Goal: Transaction & Acquisition: Purchase product/service

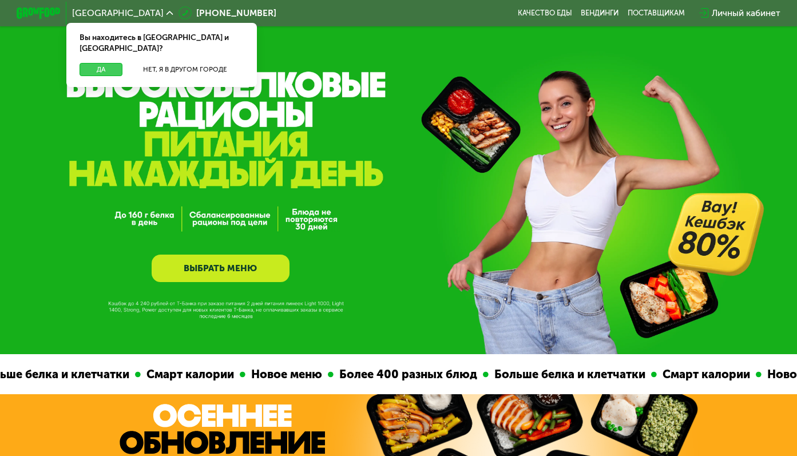
click at [89, 63] on button "Да" at bounding box center [101, 69] width 43 height 13
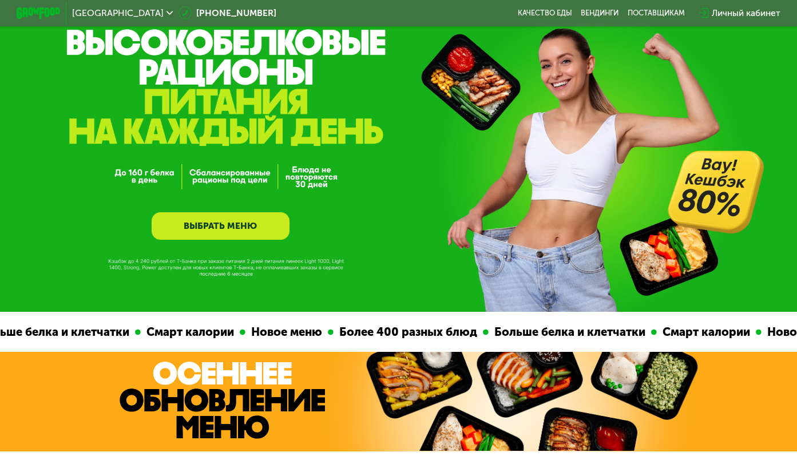
click at [217, 218] on link "ВЫБРАТЬ МЕНЮ" at bounding box center [221, 225] width 138 height 27
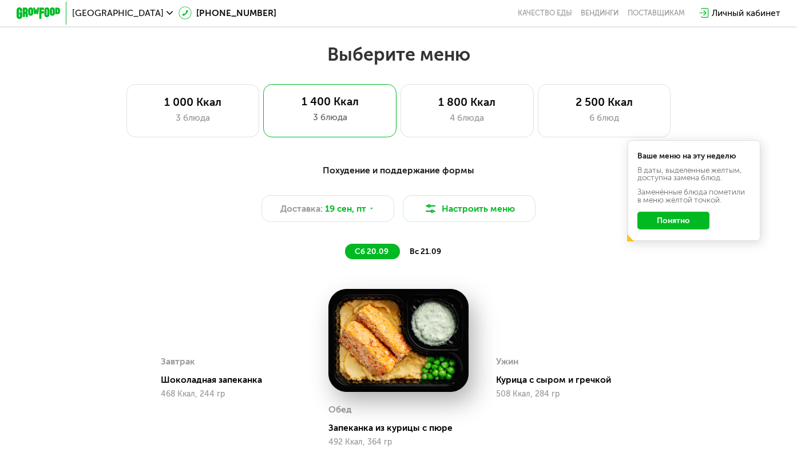
scroll to position [699, 0]
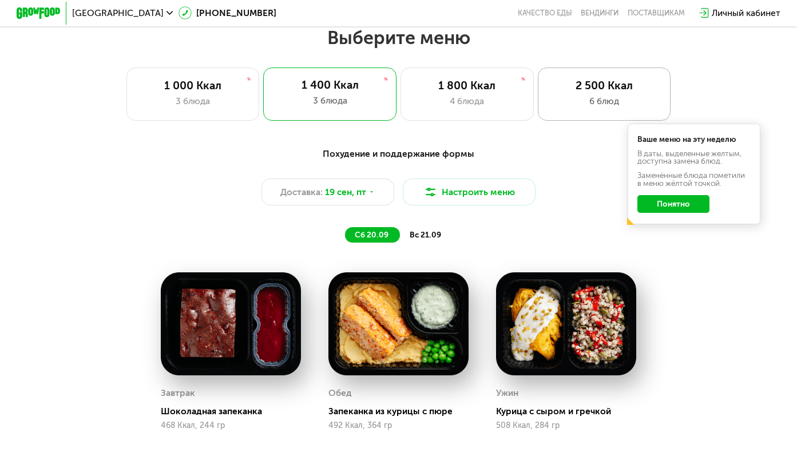
click at [588, 90] on div "2 500 Ккал" at bounding box center [604, 85] width 109 height 13
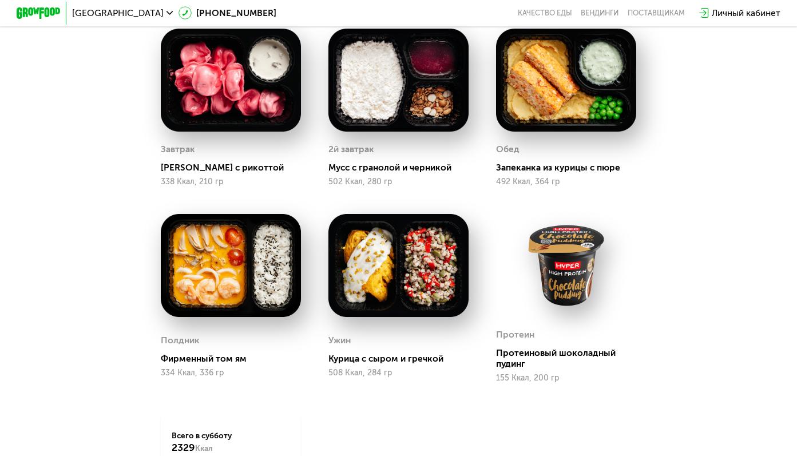
scroll to position [943, 0]
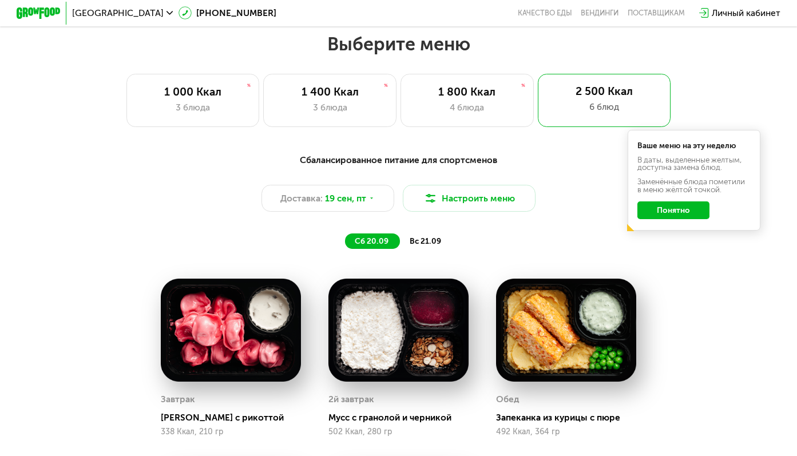
click at [425, 243] on span "вс 21.09" at bounding box center [425, 241] width 31 height 10
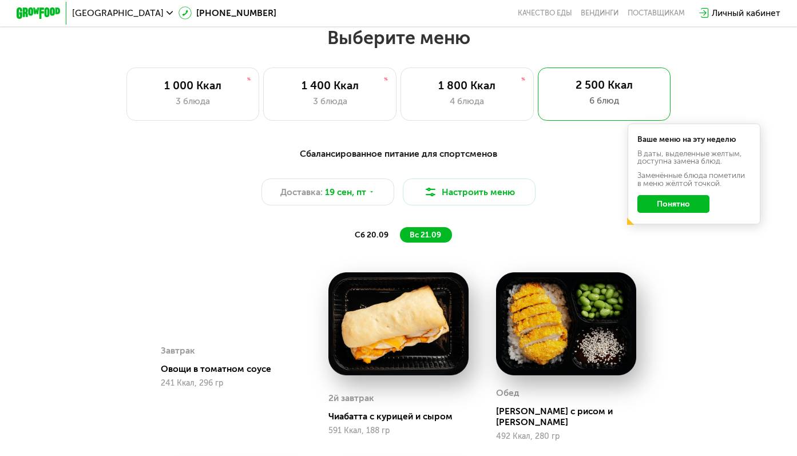
scroll to position [684, 0]
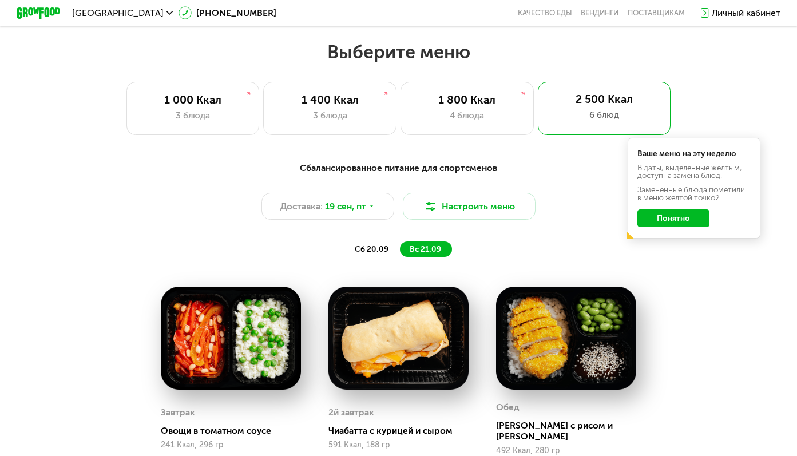
click at [471, 93] on div "1 800 Ккал" at bounding box center [466, 99] width 109 height 13
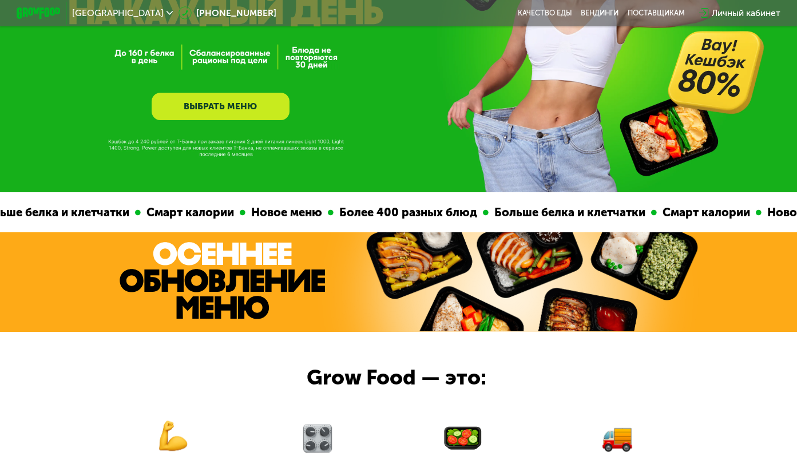
scroll to position [100, 0]
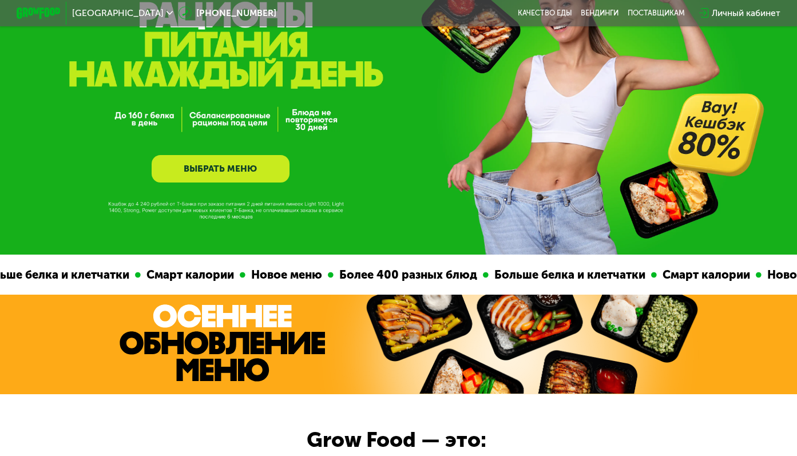
click at [217, 155] on link "ВЫБРАТЬ МЕНЮ" at bounding box center [221, 168] width 138 height 27
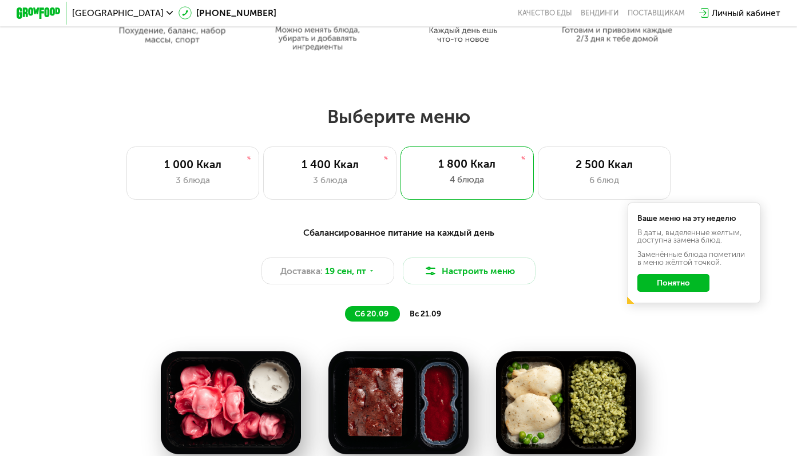
scroll to position [629, 0]
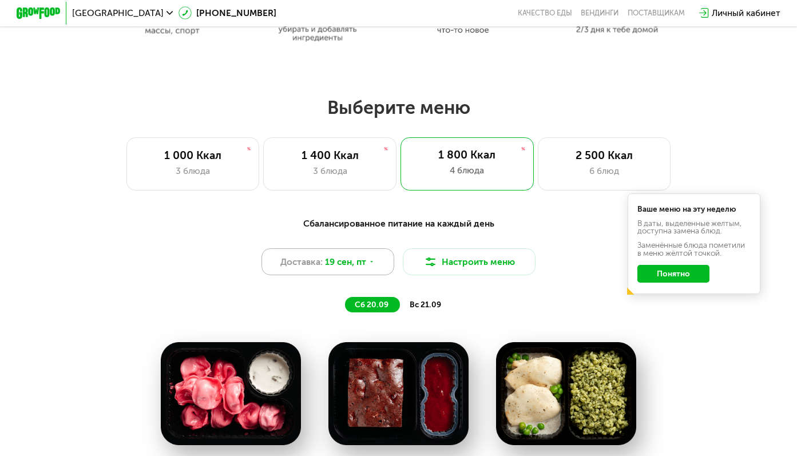
click at [365, 256] on span "19 сен, пт" at bounding box center [345, 261] width 41 height 13
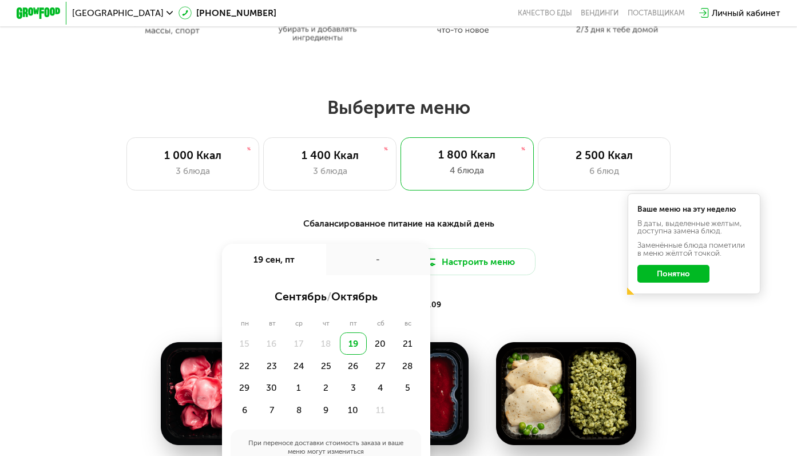
click at [589, 231] on div "Сбалансированное питание на каждый день Доставка: [DATE] сен, пт - сентябрь / о…" at bounding box center [398, 265] width 655 height 96
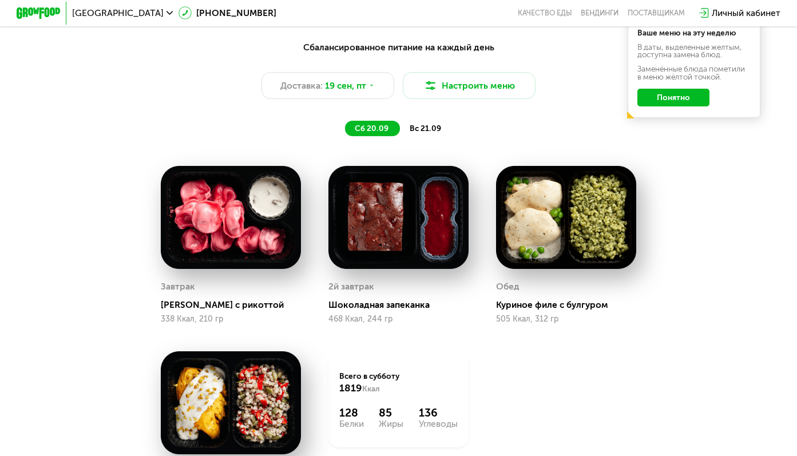
scroll to position [808, 0]
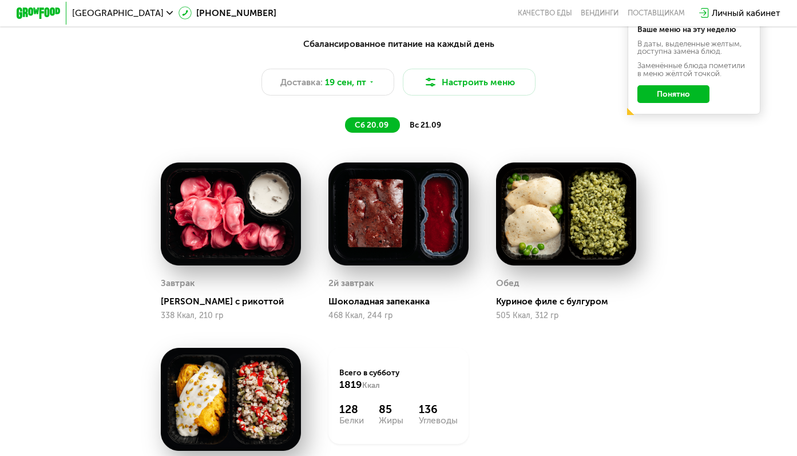
click at [676, 101] on button "Понятно" at bounding box center [673, 94] width 72 height 18
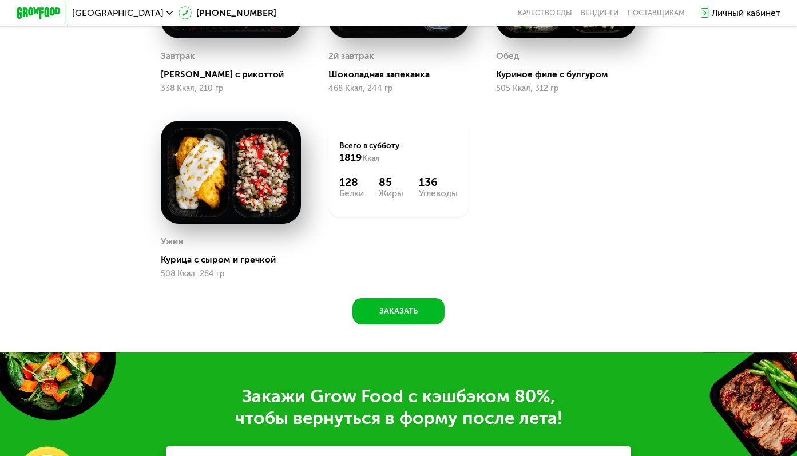
scroll to position [1034, 0]
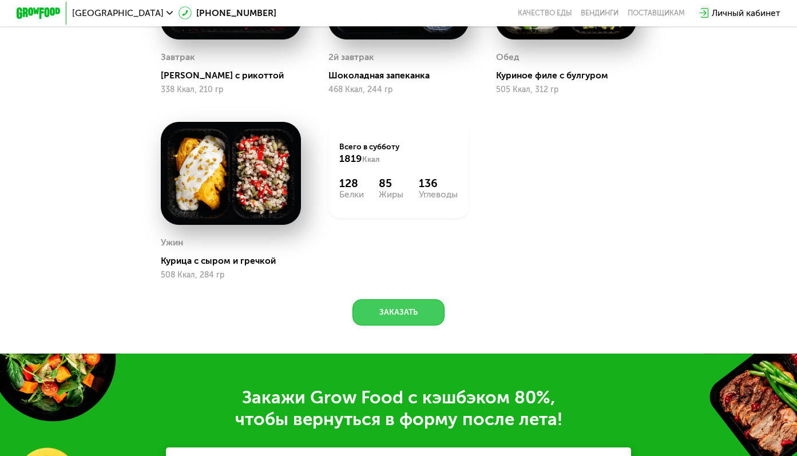
click at [411, 318] on button "Заказать" at bounding box center [398, 312] width 93 height 26
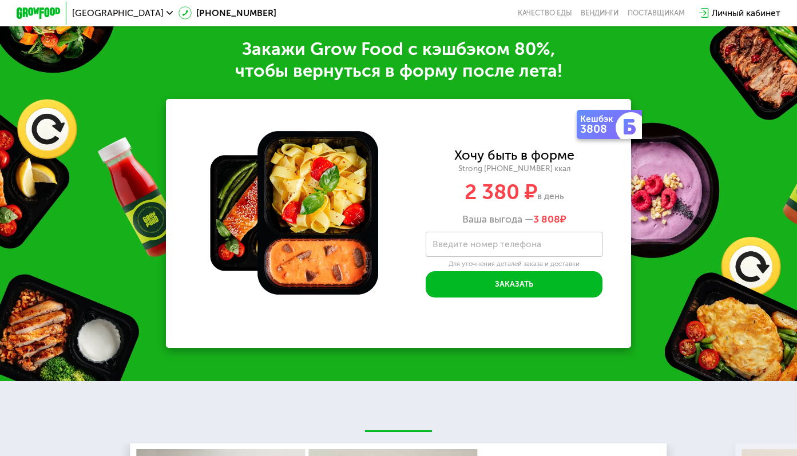
scroll to position [1389, 0]
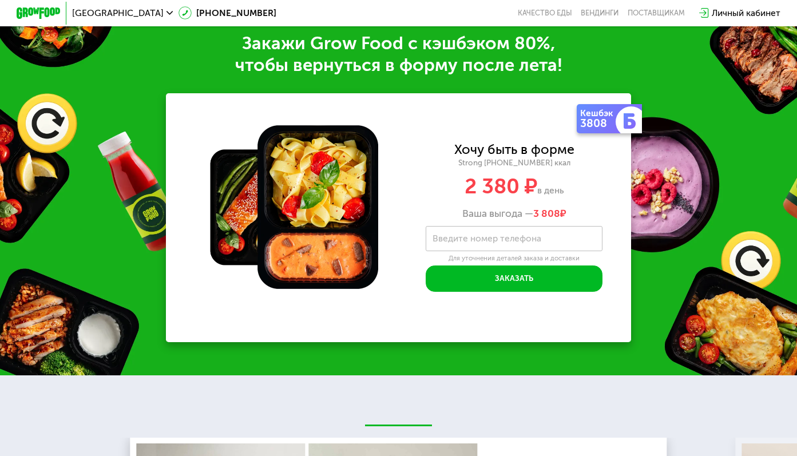
click at [494, 236] on label "Введите номер телефона" at bounding box center [487, 239] width 109 height 6
click at [494, 235] on input "Введите номер телефона" at bounding box center [514, 238] width 177 height 25
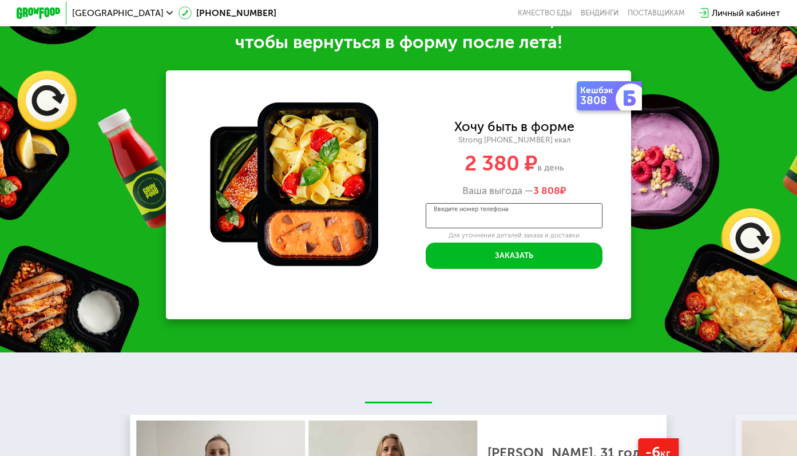
scroll to position [1412, 0]
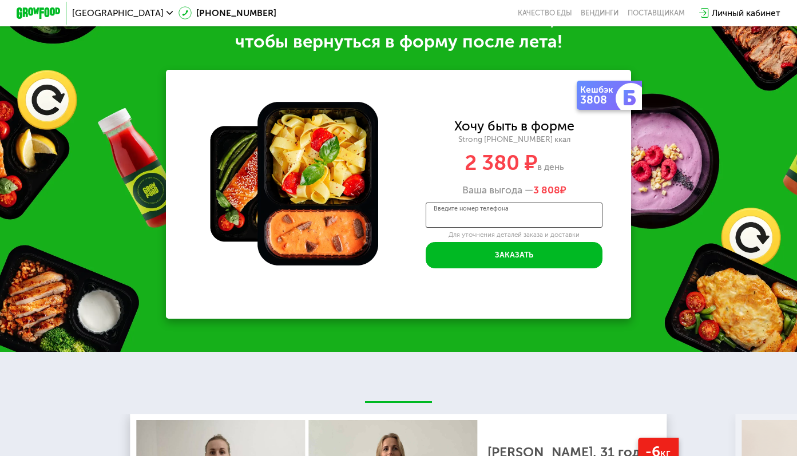
click at [484, 225] on input "Введите номер телефона" at bounding box center [514, 215] width 177 height 25
click at [604, 105] on div "3808" at bounding box center [599, 99] width 38 height 11
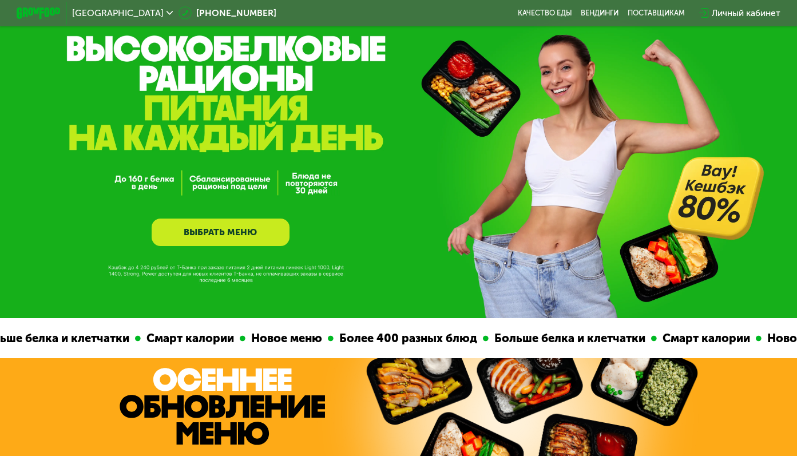
scroll to position [0, 0]
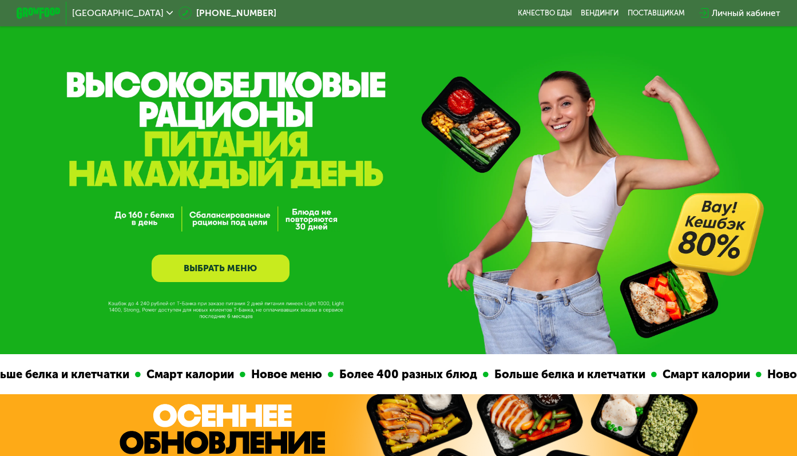
click at [748, 12] on div "Личный кабинет" at bounding box center [746, 12] width 69 height 13
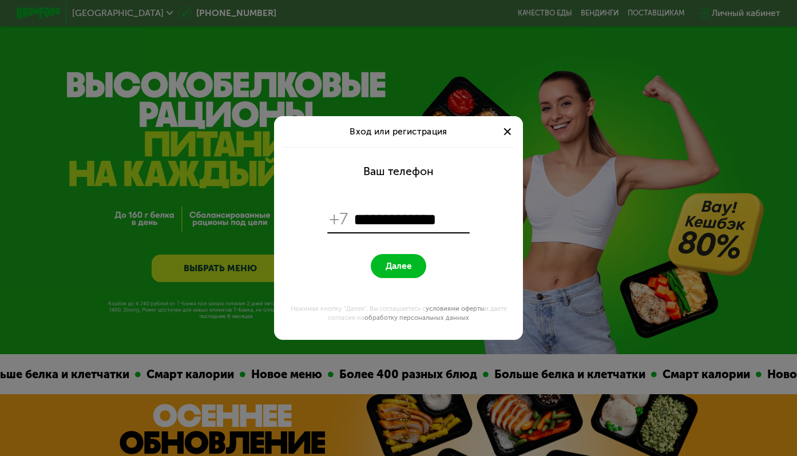
type input "**********"
click at [403, 276] on button "Далее" at bounding box center [398, 266] width 55 height 24
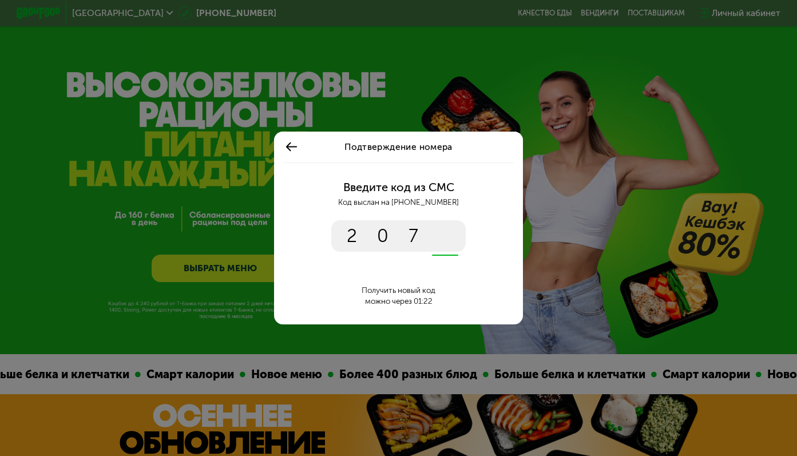
type input "****"
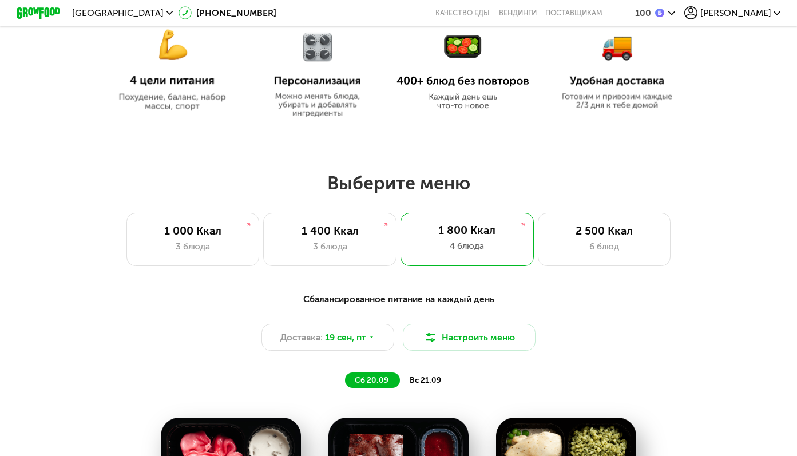
scroll to position [546, 0]
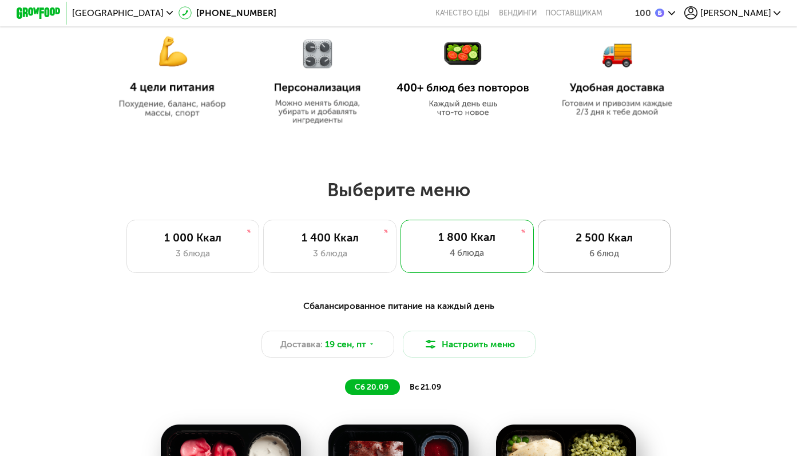
click at [600, 238] on div "2 500 Ккал" at bounding box center [604, 237] width 109 height 13
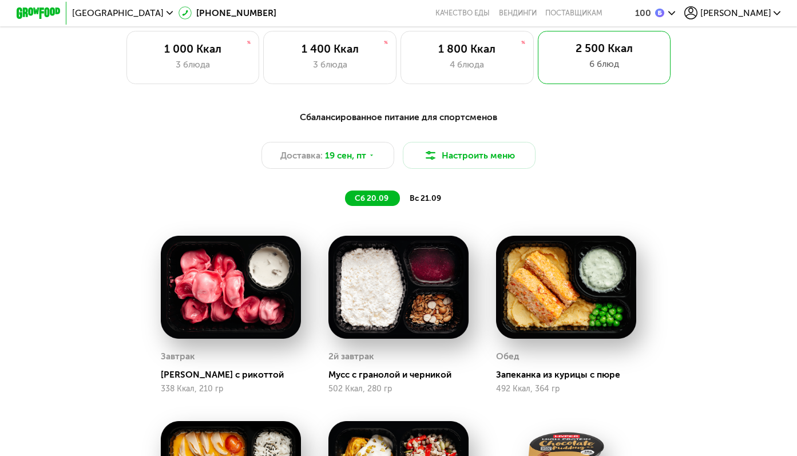
scroll to position [734, 0]
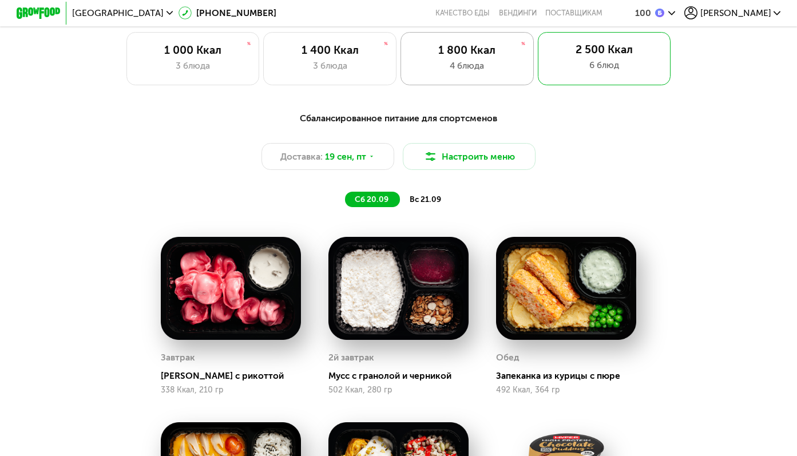
click at [473, 39] on div "1 800 Ккал 4 блюда" at bounding box center [466, 58] width 133 height 53
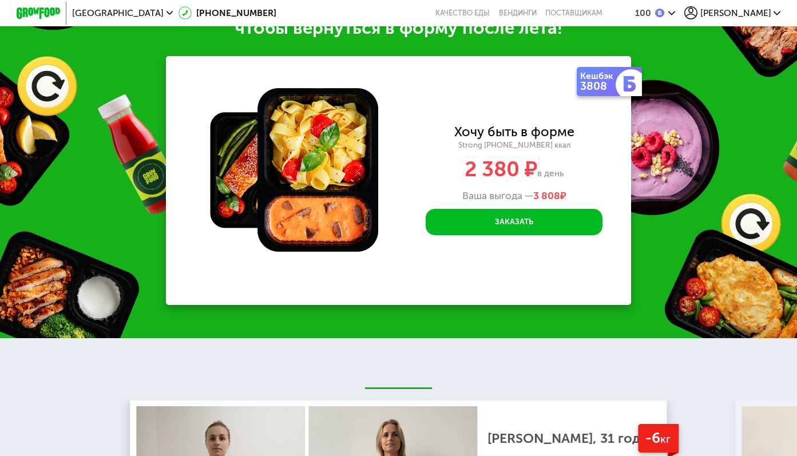
scroll to position [994, 0]
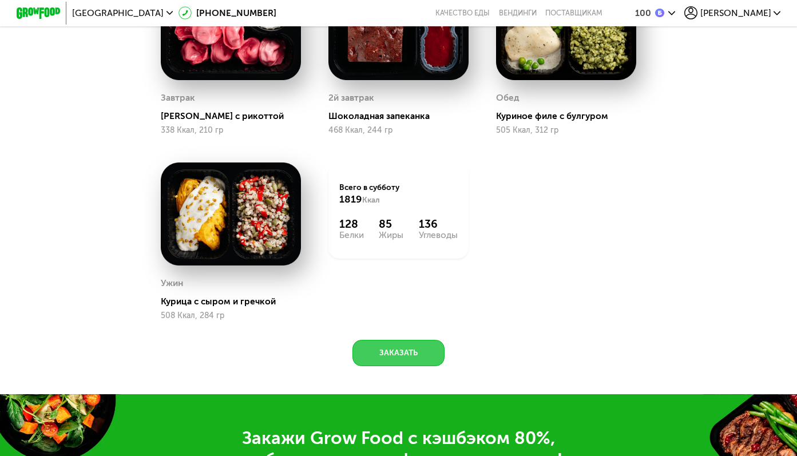
click at [411, 347] on button "Заказать" at bounding box center [398, 353] width 93 height 26
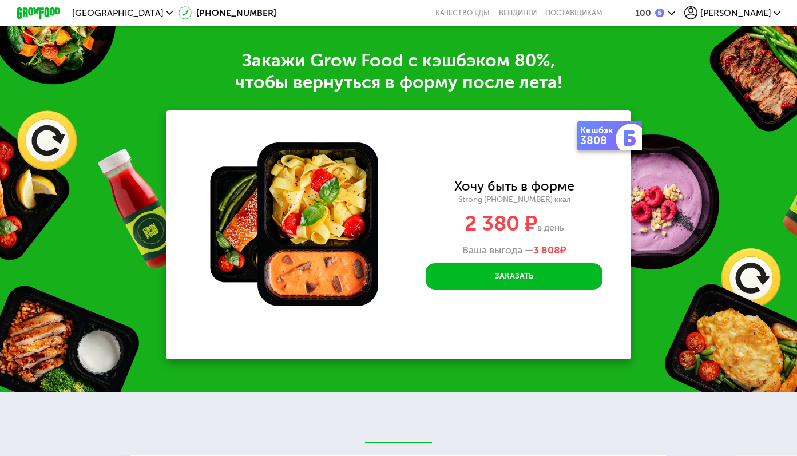
scroll to position [1368, 0]
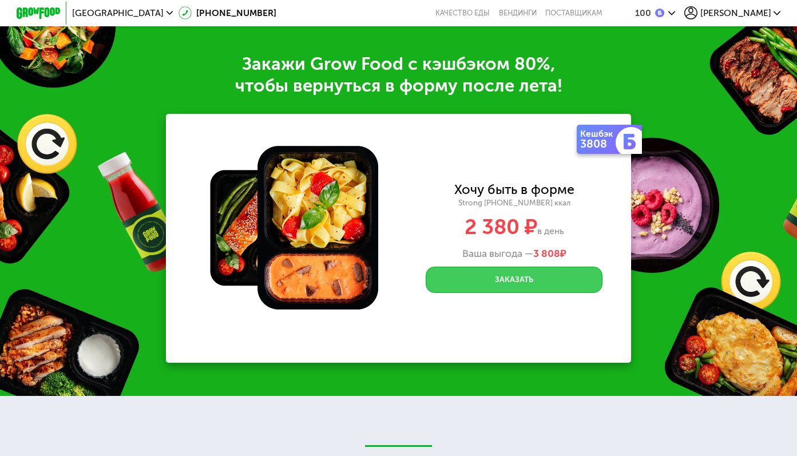
click at [499, 284] on button "Заказать" at bounding box center [514, 280] width 177 height 26
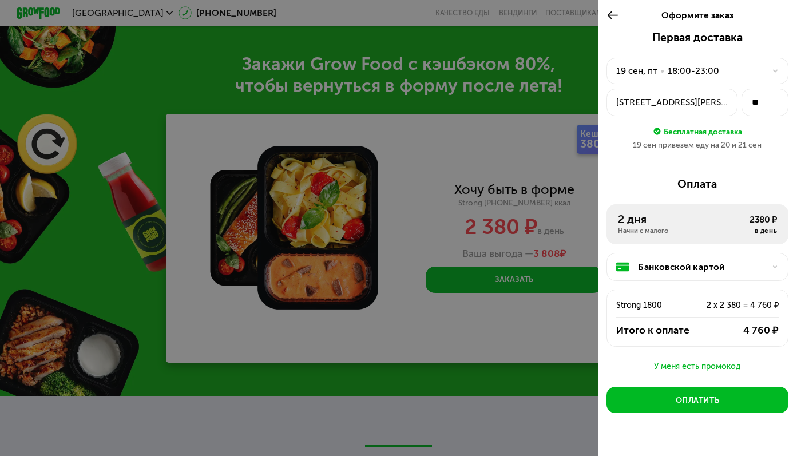
click at [681, 209] on div "2 дня Начни с малого 2380 ₽ в день" at bounding box center [696, 224] width 181 height 40
click at [389, 227] on div at bounding box center [398, 228] width 797 height 456
click at [601, 6] on div "Оформите заказ" at bounding box center [697, 15] width 199 height 31
click at [609, 9] on icon at bounding box center [612, 15] width 13 height 13
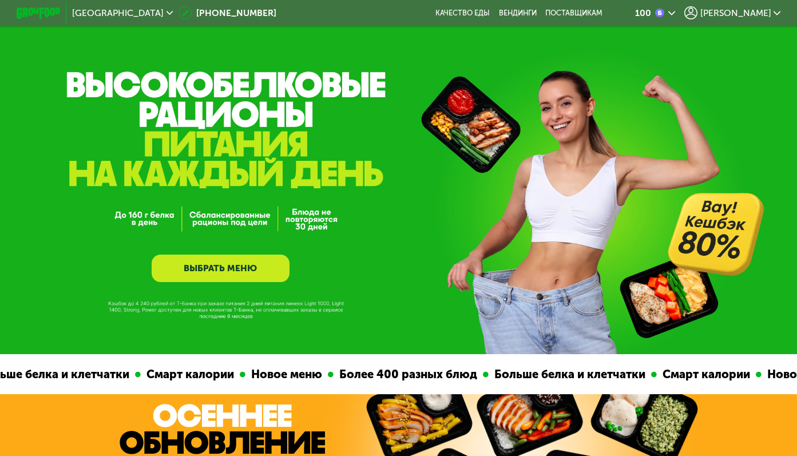
click at [219, 270] on link "ВЫБРАТЬ МЕНЮ" at bounding box center [221, 268] width 138 height 27
